Goal: Transaction & Acquisition: Purchase product/service

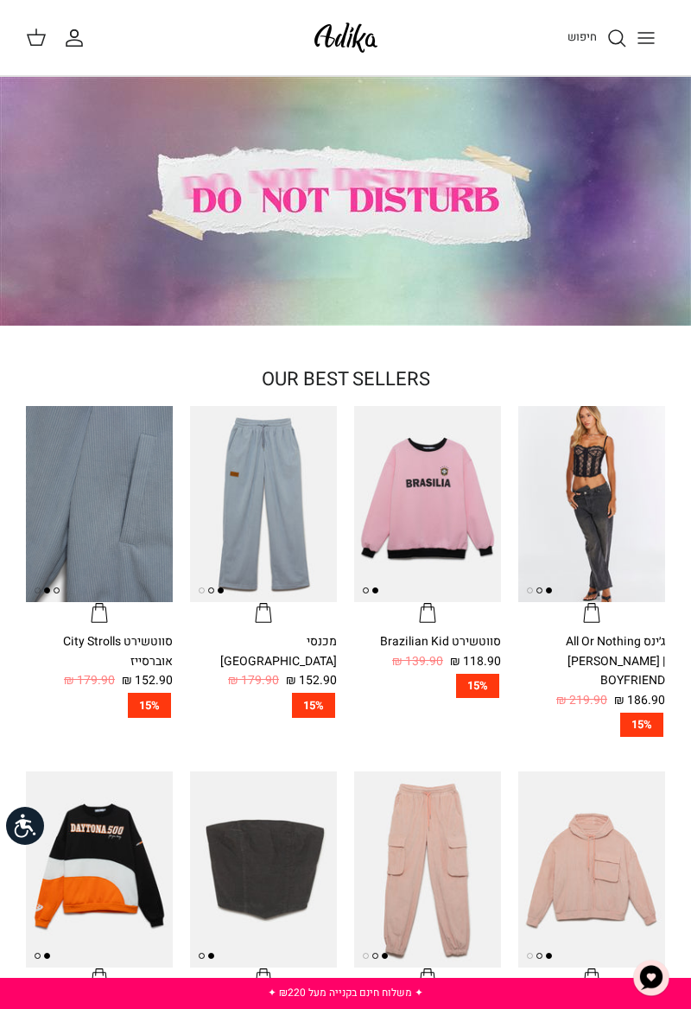
click at [644, 46] on icon "Toggle menu" at bounding box center [645, 38] width 21 height 21
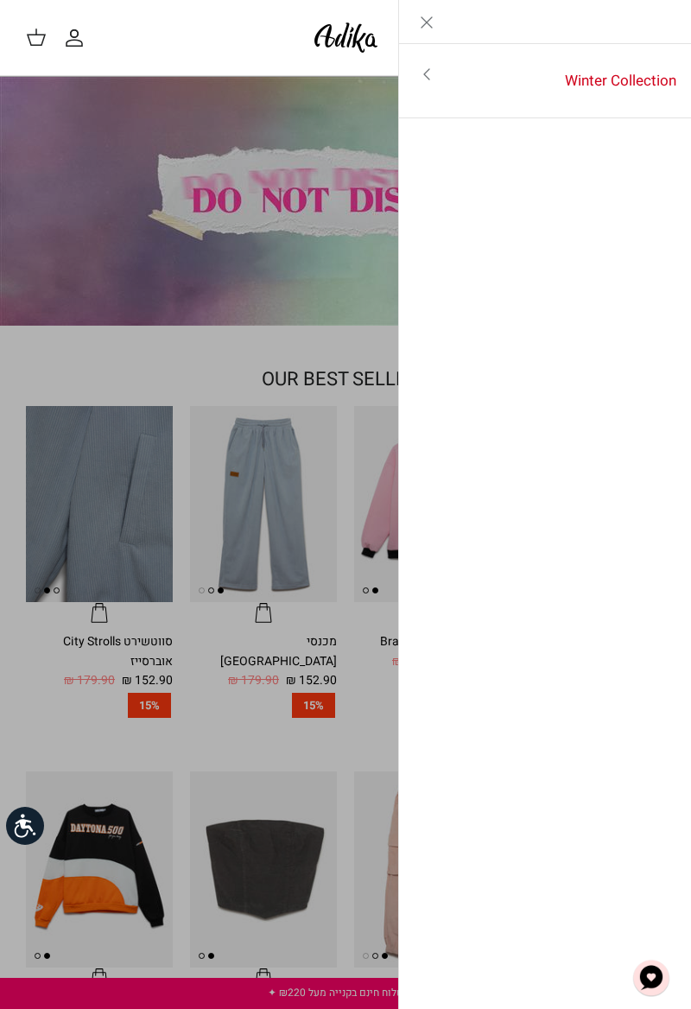
click at [627, 89] on link "Winter Collection" at bounding box center [572, 81] width 237 height 54
click at [632, 81] on link "לכל הפריטים" at bounding box center [545, 75] width 275 height 43
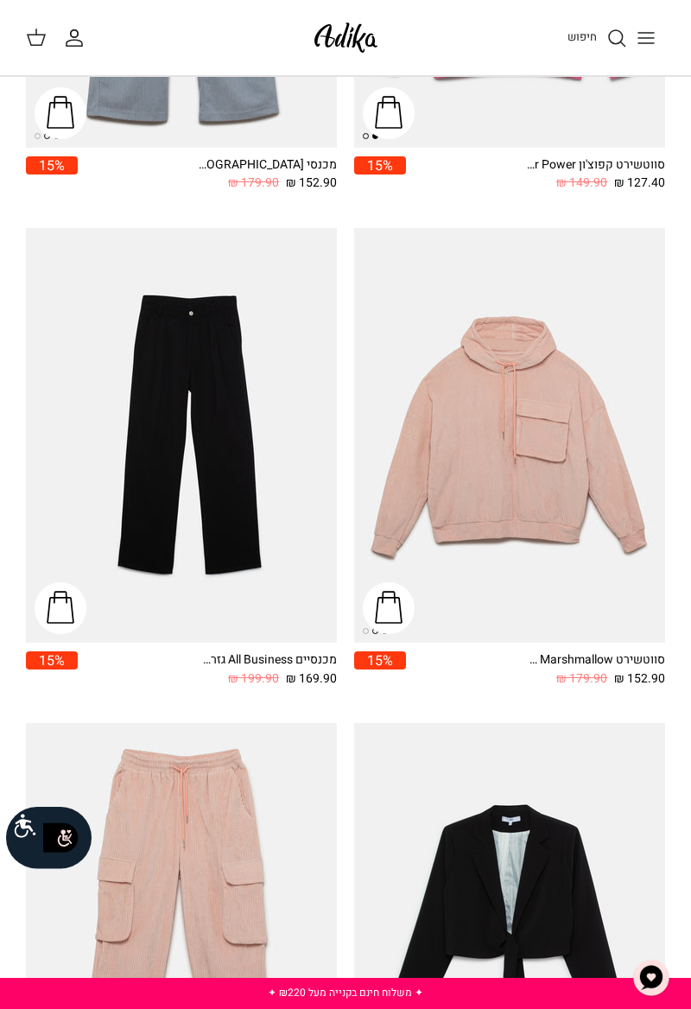
scroll to position [1674, 0]
click at [261, 561] on img "מכנסיים All Business גזרה מחויטת" at bounding box center [181, 436] width 311 height 414
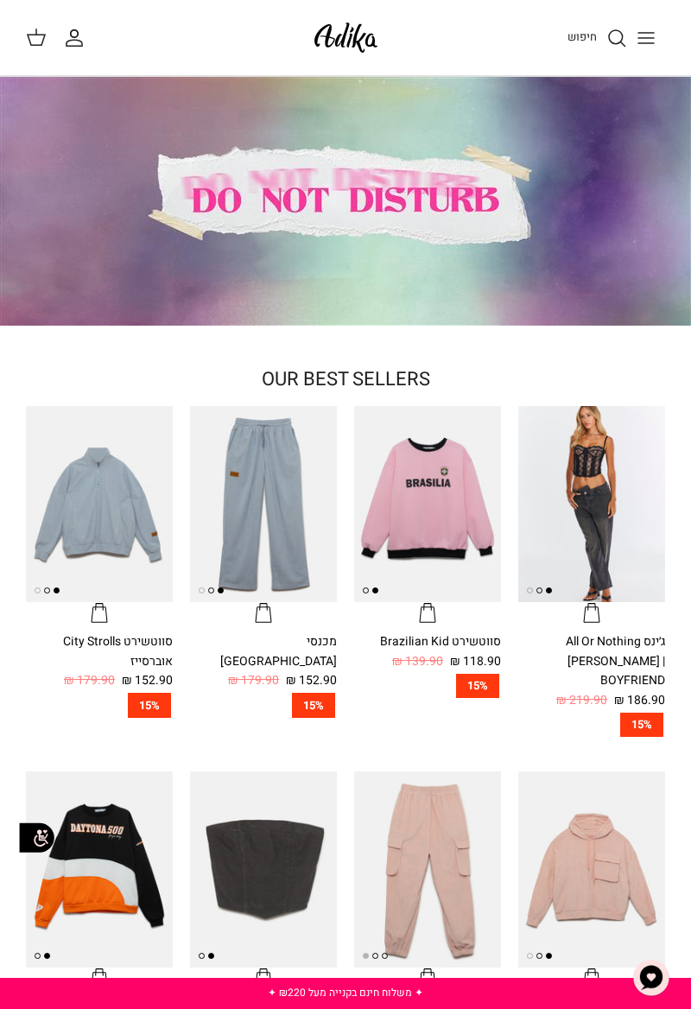
click at [638, 52] on button "Toggle menu" at bounding box center [646, 38] width 38 height 38
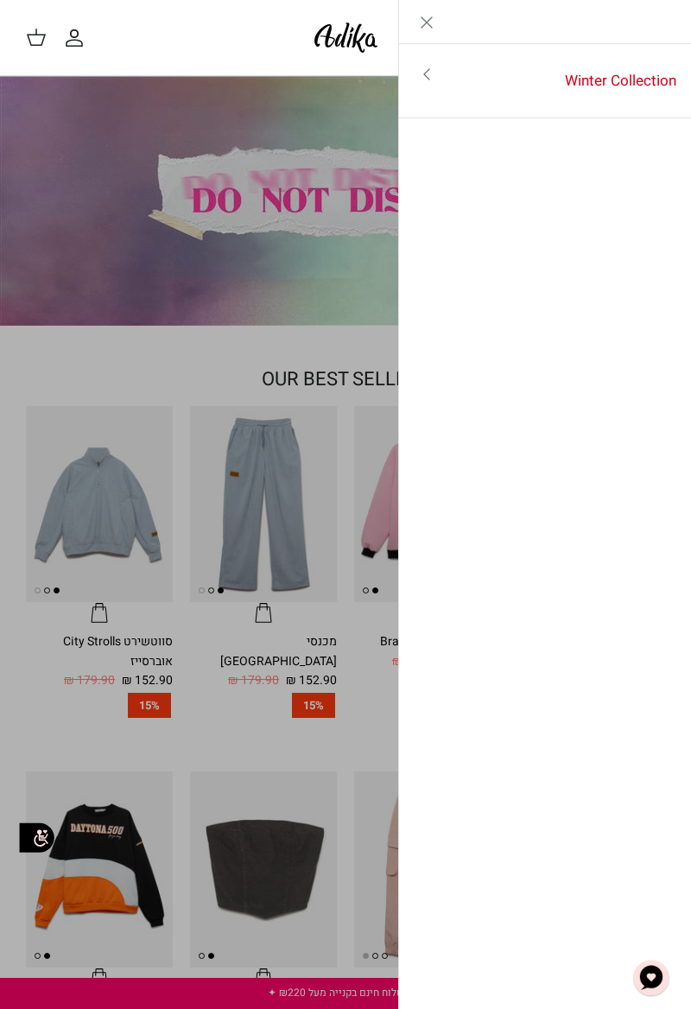
click at [585, 90] on link "Winter Collection" at bounding box center [572, 81] width 237 height 54
click at [625, 86] on link "לכל הפריטים" at bounding box center [545, 75] width 275 height 43
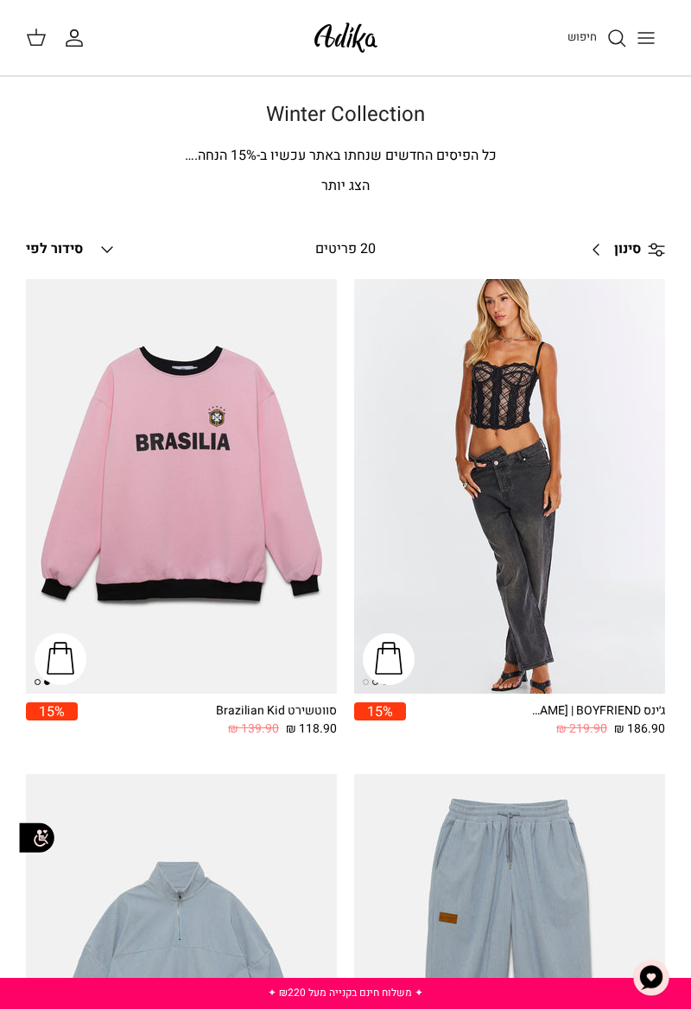
click at [646, 46] on icon "Toggle menu" at bounding box center [645, 38] width 21 height 21
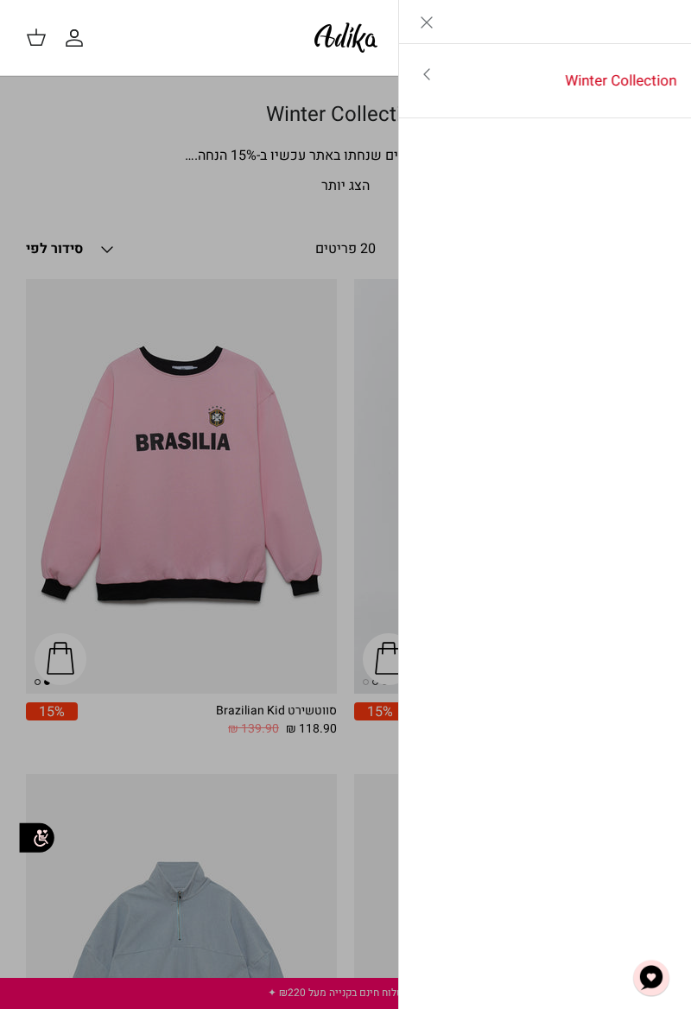
click at [624, 88] on link "Winter Collection" at bounding box center [572, 81] width 237 height 54
click at [637, 82] on link "לכל הפריטים" at bounding box center [545, 75] width 275 height 43
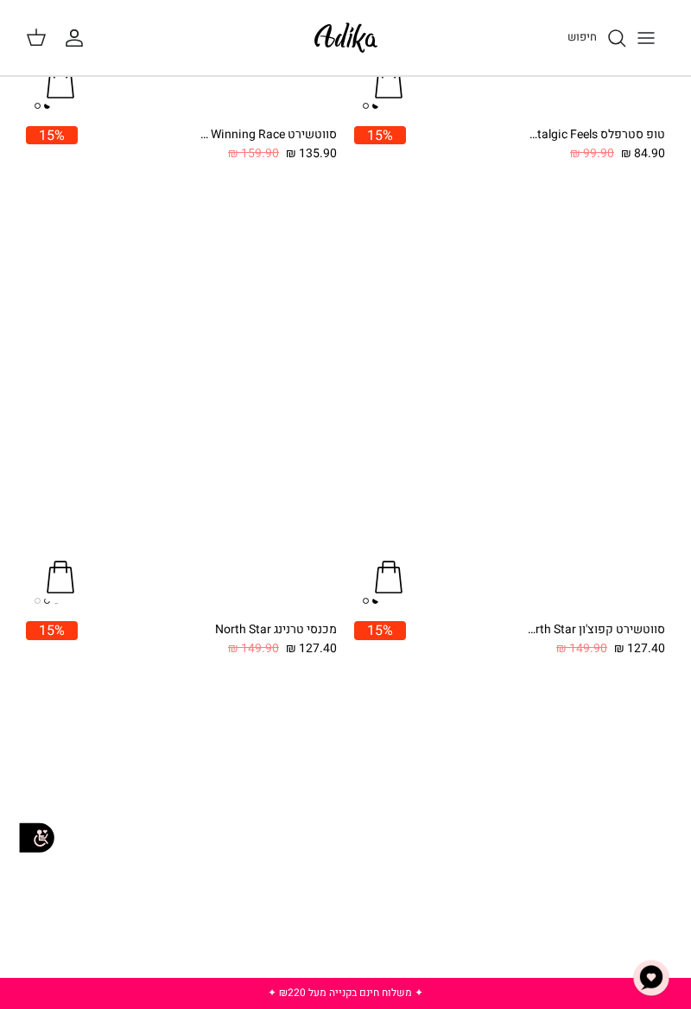
scroll to position [2058, 0]
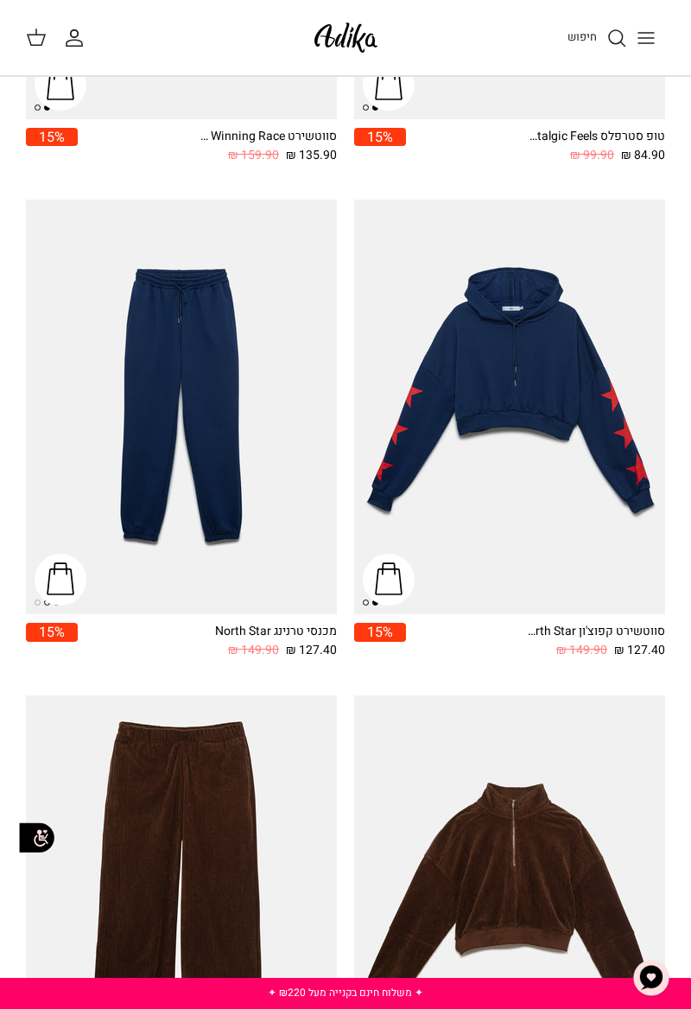
click at [579, 559] on img "סווטשירט קפוצ'ון North Star אוברסייז" at bounding box center [509, 406] width 311 height 414
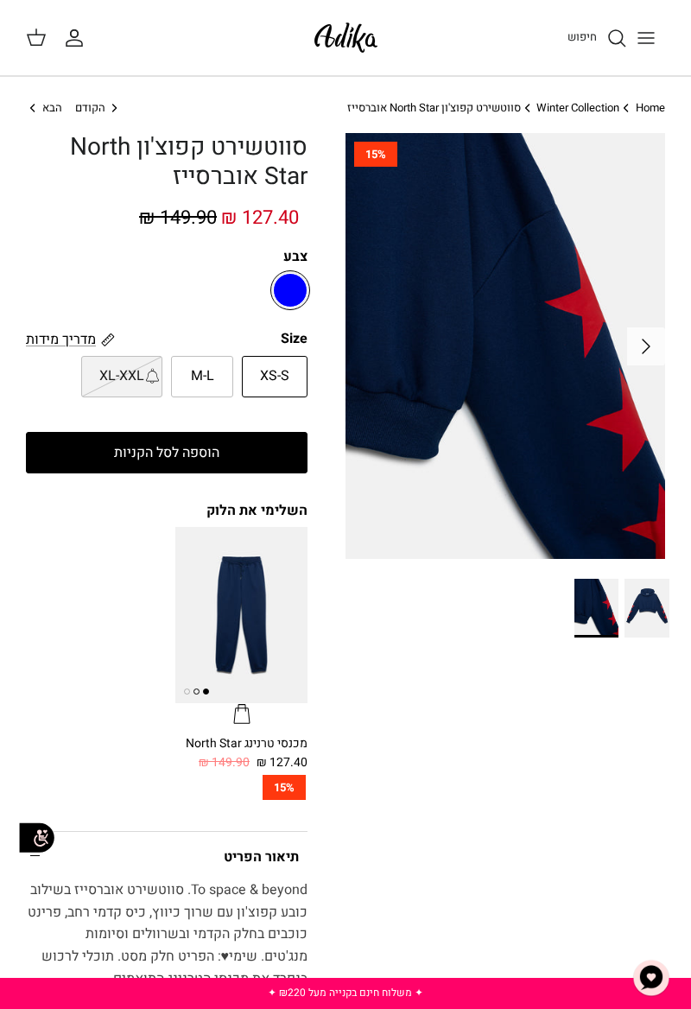
click at [631, 371] on img at bounding box center [504, 346] width 319 height 426
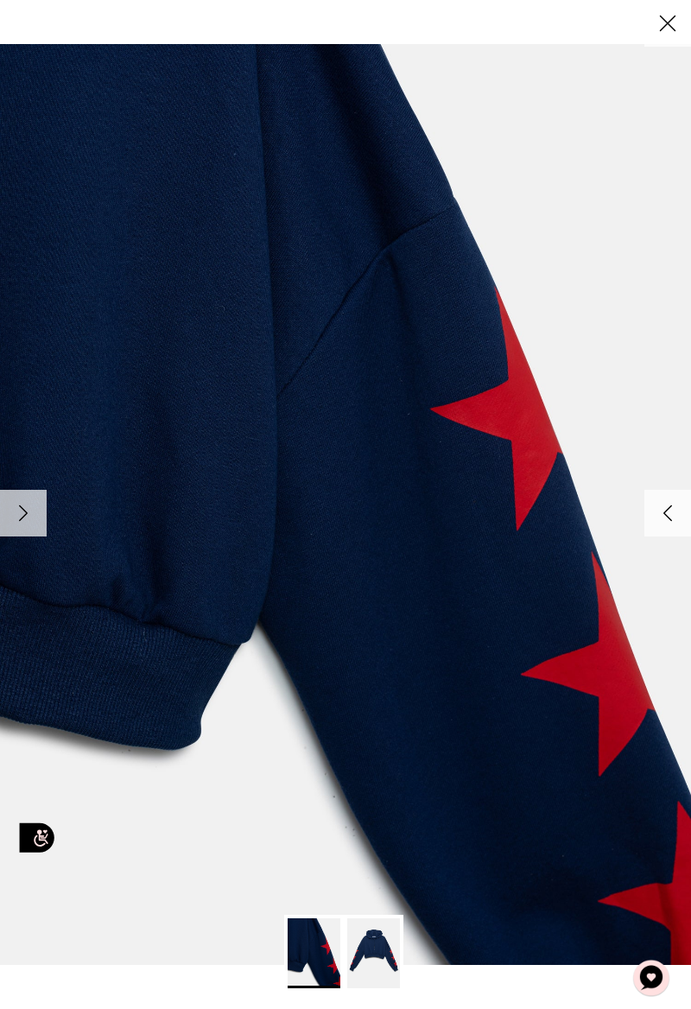
click at [663, 31] on icon "Close" at bounding box center [667, 23] width 29 height 29
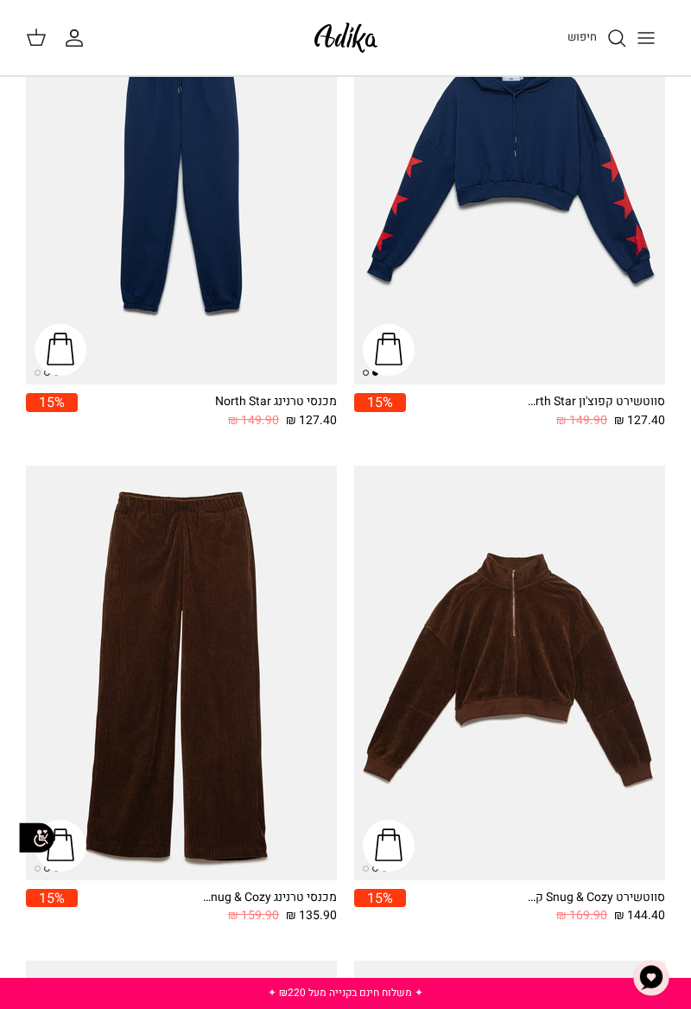
scroll to position [2286, 0]
